Goal: Transaction & Acquisition: Purchase product/service

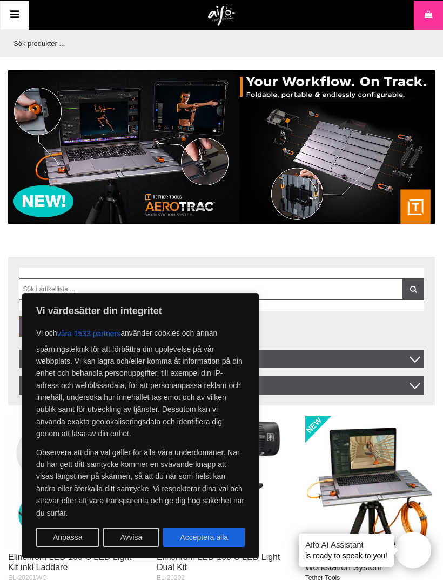
click at [132, 539] on button "Avvisa" at bounding box center [131, 536] width 56 height 19
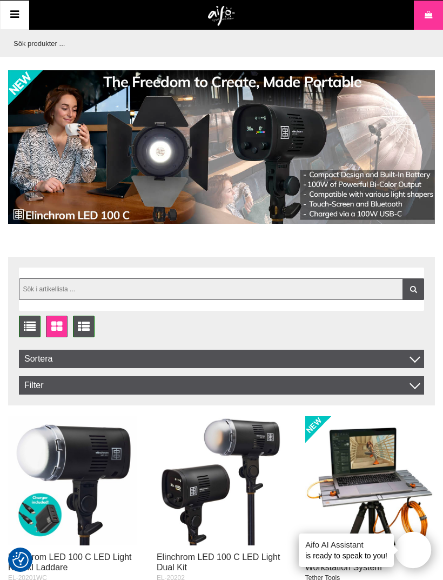
click at [45, 288] on input "text" at bounding box center [221, 289] width 405 height 22
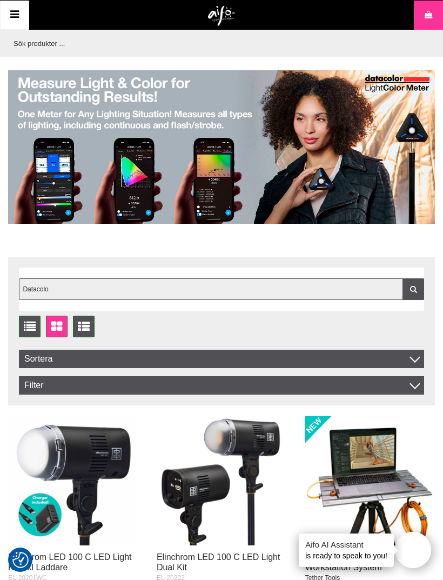
type input "Datacolor"
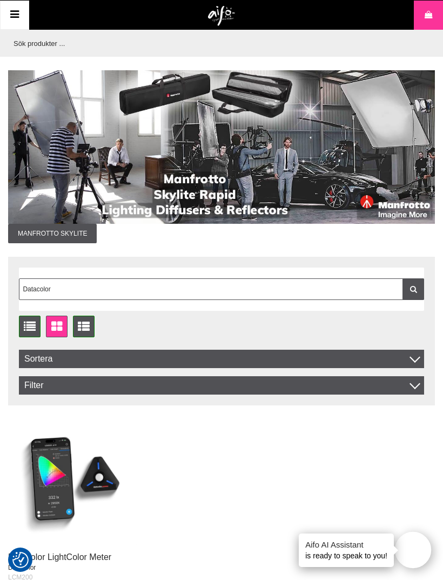
click at [54, 40] on input "text" at bounding box center [218, 43] width 421 height 27
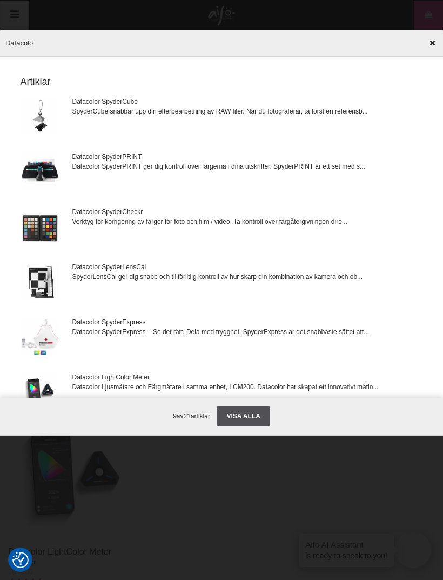
type input "Datacolor"
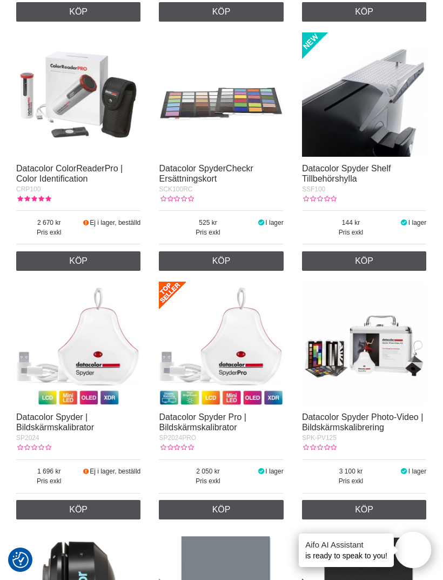
scroll to position [1427, 0]
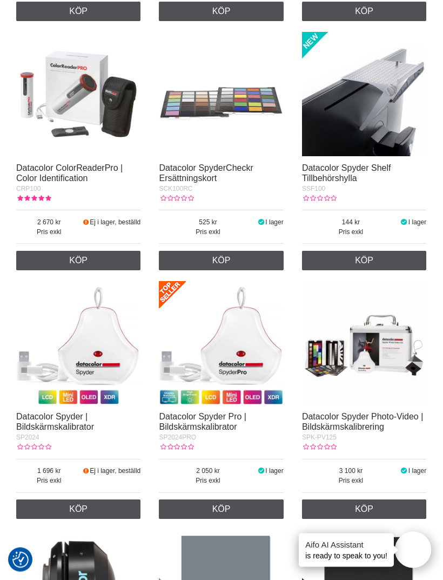
click at [216, 357] on img at bounding box center [221, 343] width 124 height 124
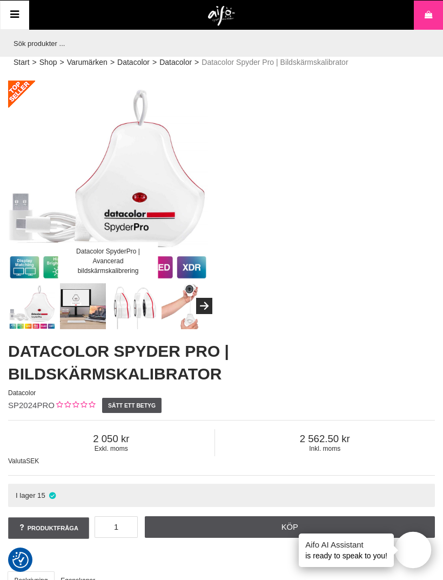
click at [294, 443] on span "2 562.50" at bounding box center [325, 439] width 220 height 12
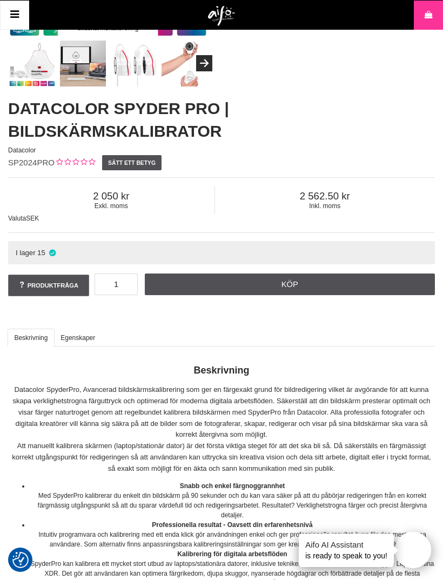
scroll to position [243, 0]
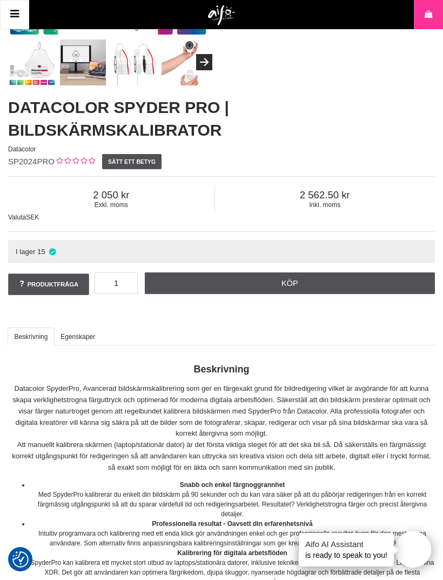
click at [210, 283] on link "Köp" at bounding box center [290, 284] width 291 height 22
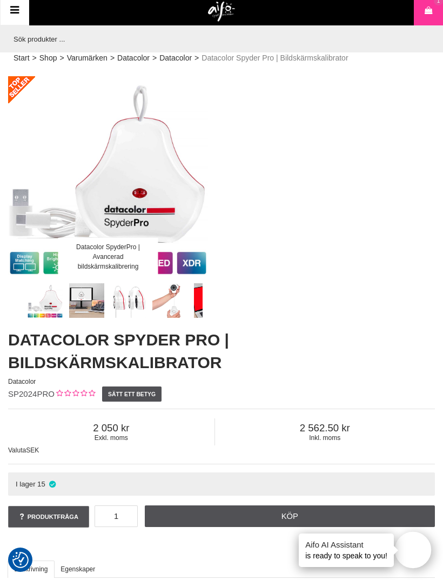
scroll to position [0, 0]
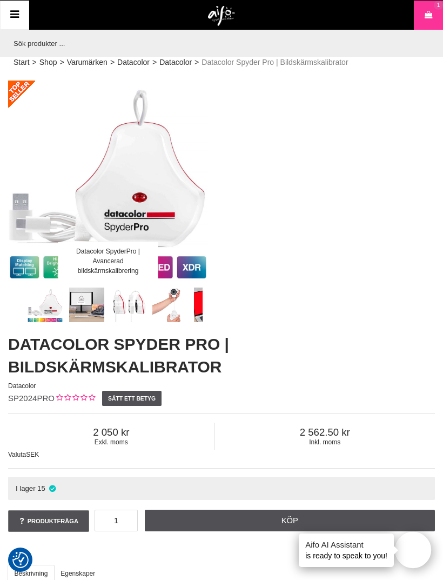
click at [73, 16] on div "Meny" at bounding box center [104, 15] width 208 height 29
click at [218, 15] on img at bounding box center [222, 16] width 28 height 21
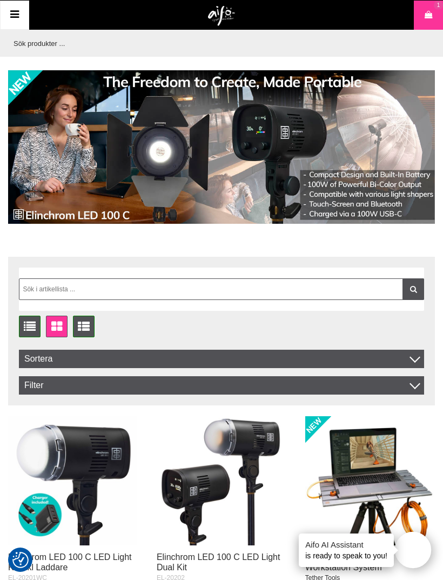
click at [14, 10] on icon at bounding box center [14, 15] width 13 height 16
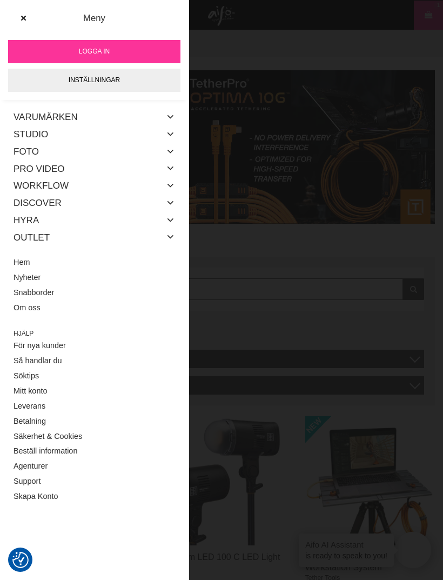
click at [17, 150] on link "Foto" at bounding box center [26, 151] width 25 height 17
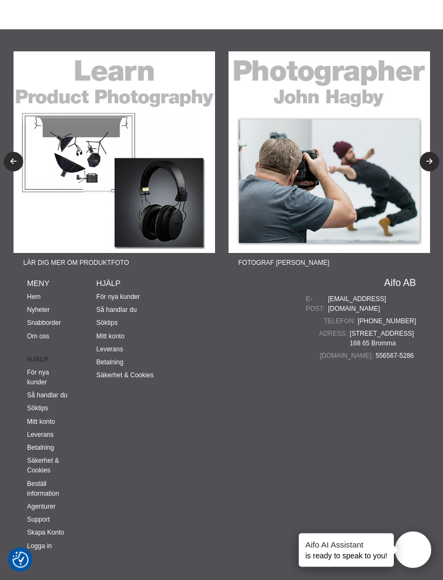
scroll to position [1219, 0]
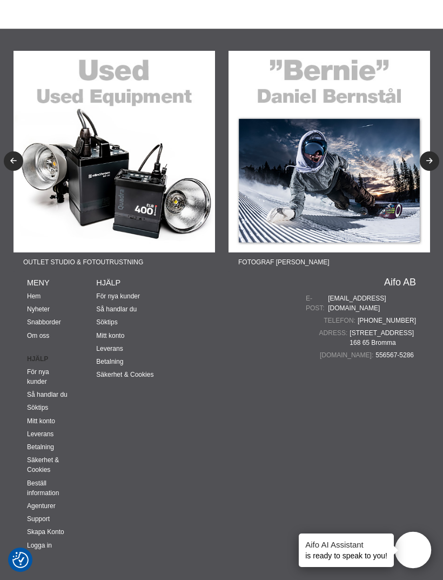
click at [32, 435] on link "Leverans" at bounding box center [40, 434] width 26 height 8
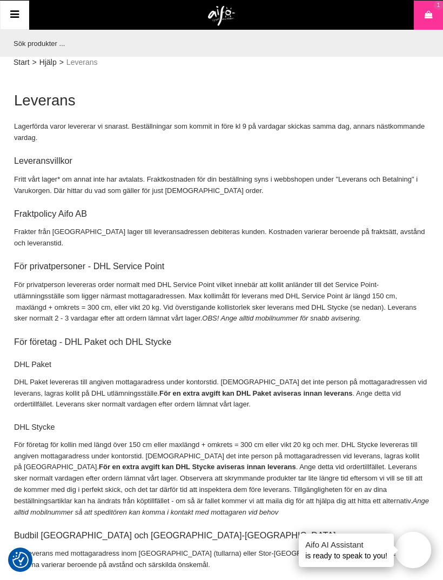
click at [427, 12] on icon at bounding box center [428, 15] width 11 height 12
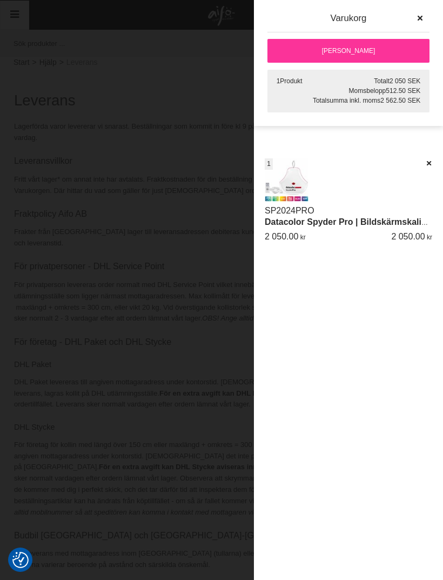
click at [300, 58] on link "[PERSON_NAME]" at bounding box center [348, 51] width 162 height 24
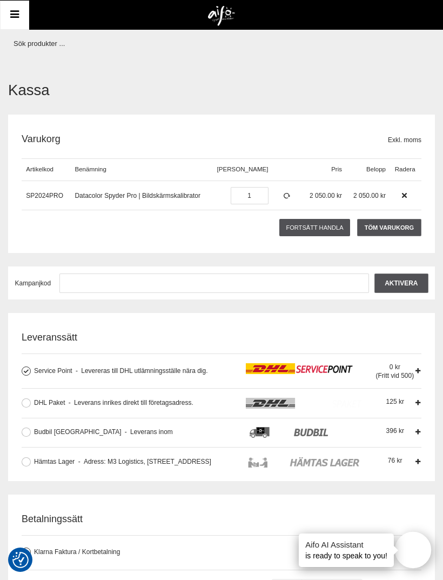
click at [15, 14] on icon at bounding box center [14, 15] width 13 height 16
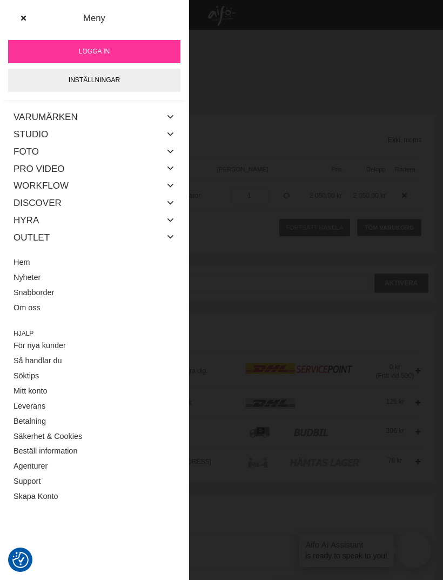
click at [52, 77] on link "Inställningar" at bounding box center [94, 80] width 172 height 23
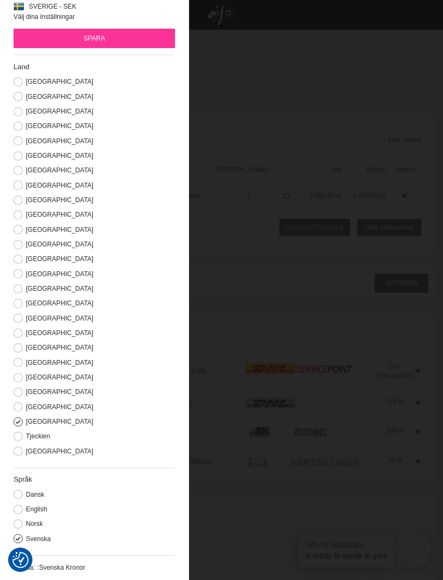
scroll to position [42, 0]
click at [80, 38] on input "Spara" at bounding box center [95, 38] width 162 height 19
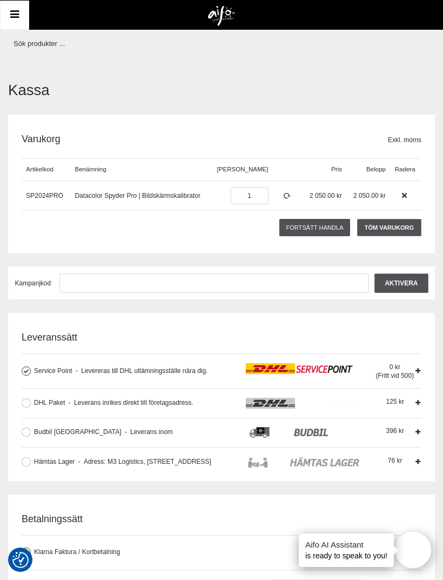
click at [12, 18] on icon at bounding box center [14, 15] width 13 height 16
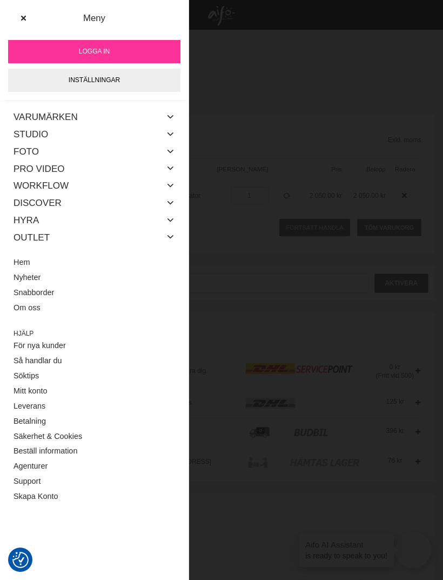
click at [27, 354] on link "Så handlar du" at bounding box center [95, 360] width 162 height 15
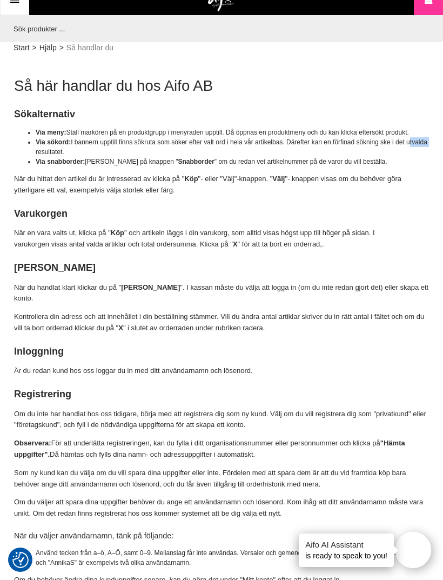
scroll to position [15, 0]
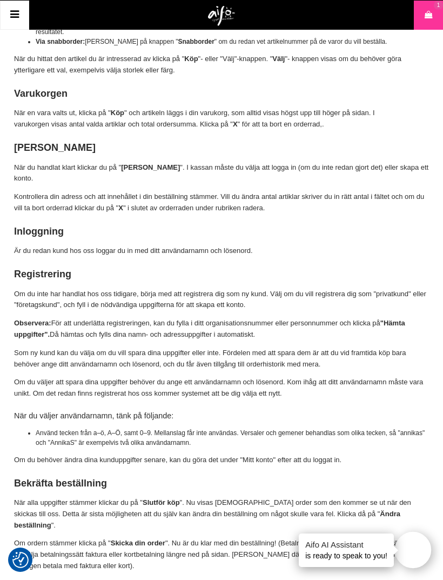
scroll to position [0, 0]
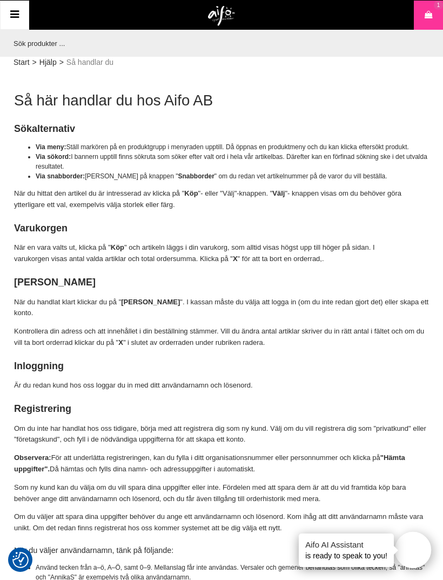
click at [209, 14] on img at bounding box center [222, 16] width 28 height 21
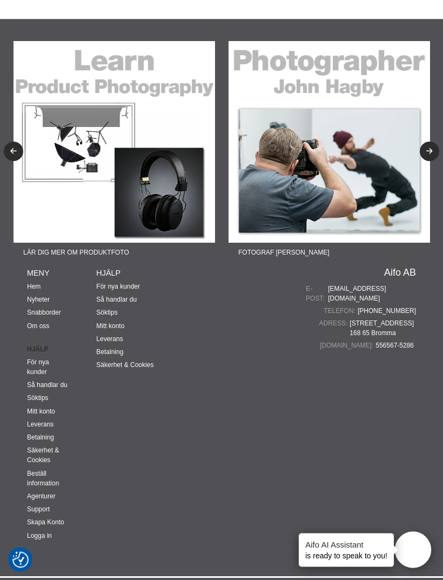
scroll to position [3123, 0]
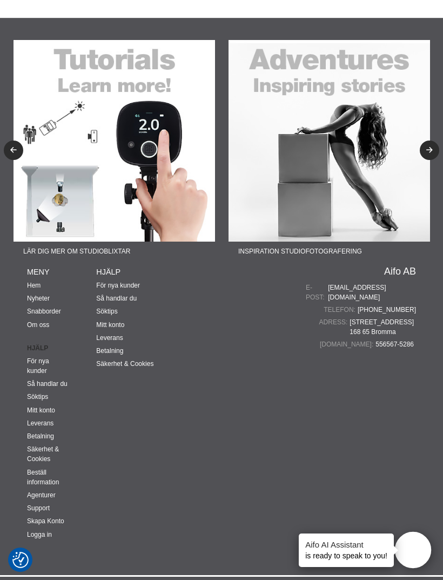
click at [48, 387] on link "Så handlar du" at bounding box center [47, 384] width 41 height 8
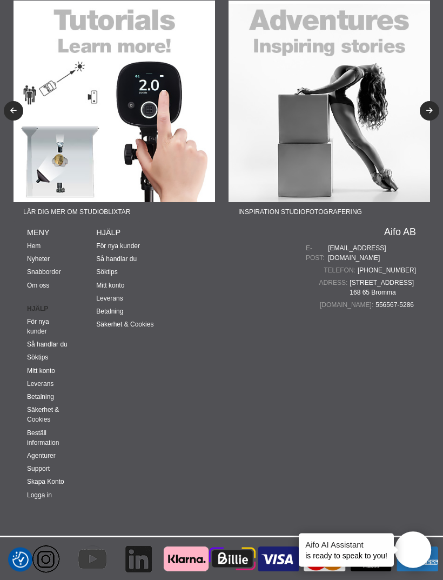
scroll to position [3168, 0]
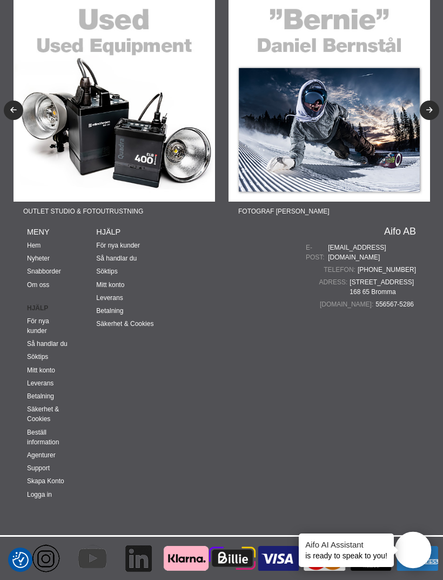
click at [109, 247] on link "För nya kunder" at bounding box center [118, 245] width 44 height 8
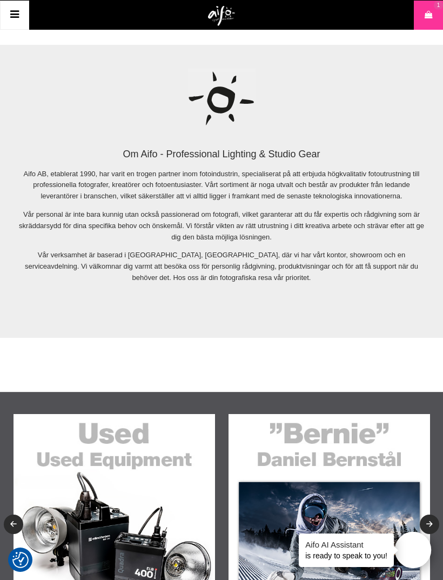
scroll to position [2641, 0]
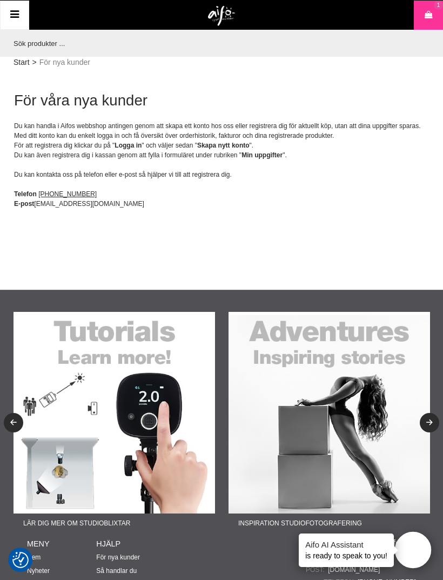
click at [432, 16] on icon at bounding box center [428, 15] width 11 height 12
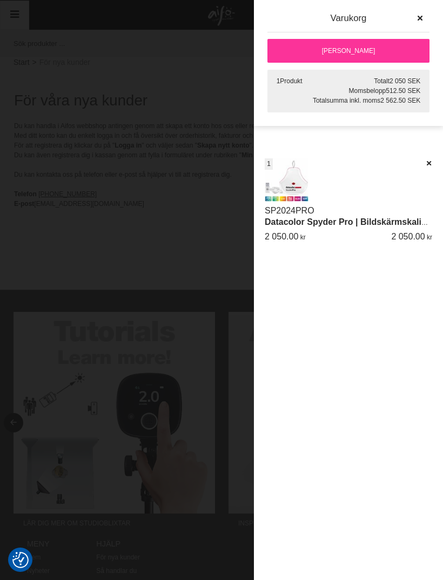
click at [401, 53] on link "[PERSON_NAME]" at bounding box center [348, 51] width 162 height 24
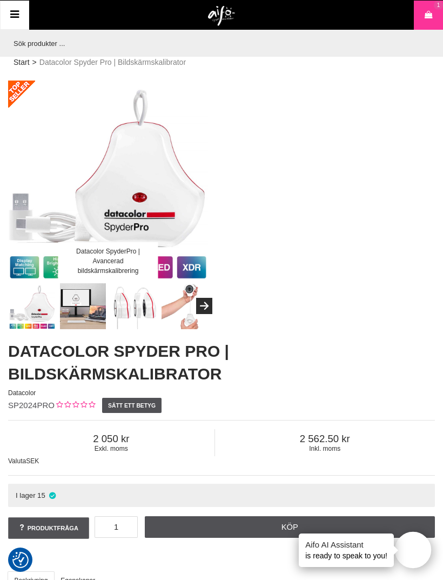
click at [432, 17] on icon at bounding box center [428, 15] width 11 height 12
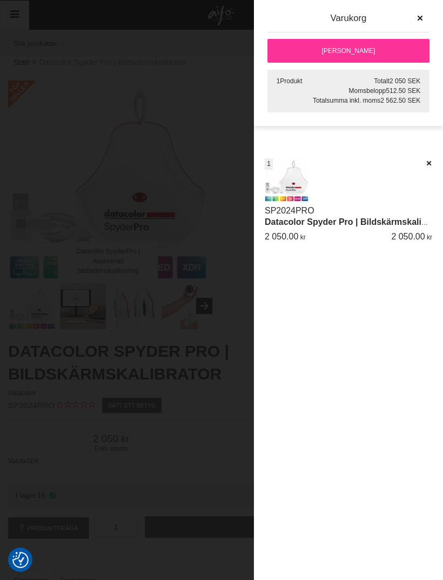
click at [393, 55] on link "[PERSON_NAME]" at bounding box center [348, 51] width 162 height 24
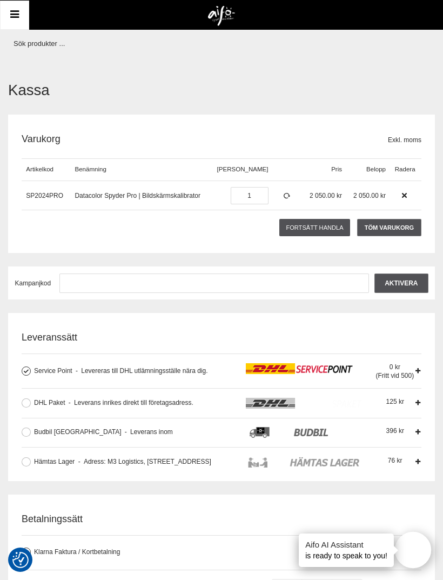
click at [283, 193] on icon at bounding box center [287, 196] width 9 height 8
